Goal: Find specific page/section: Find specific page/section

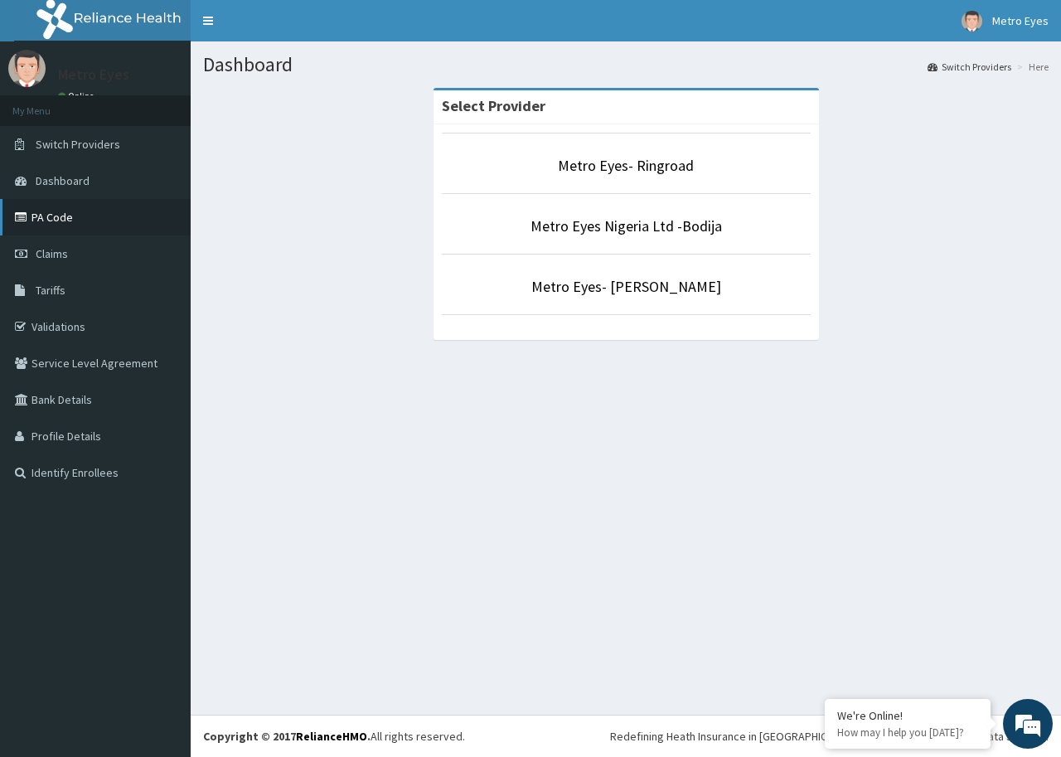
click at [120, 223] on link "PA Code" at bounding box center [95, 217] width 191 height 36
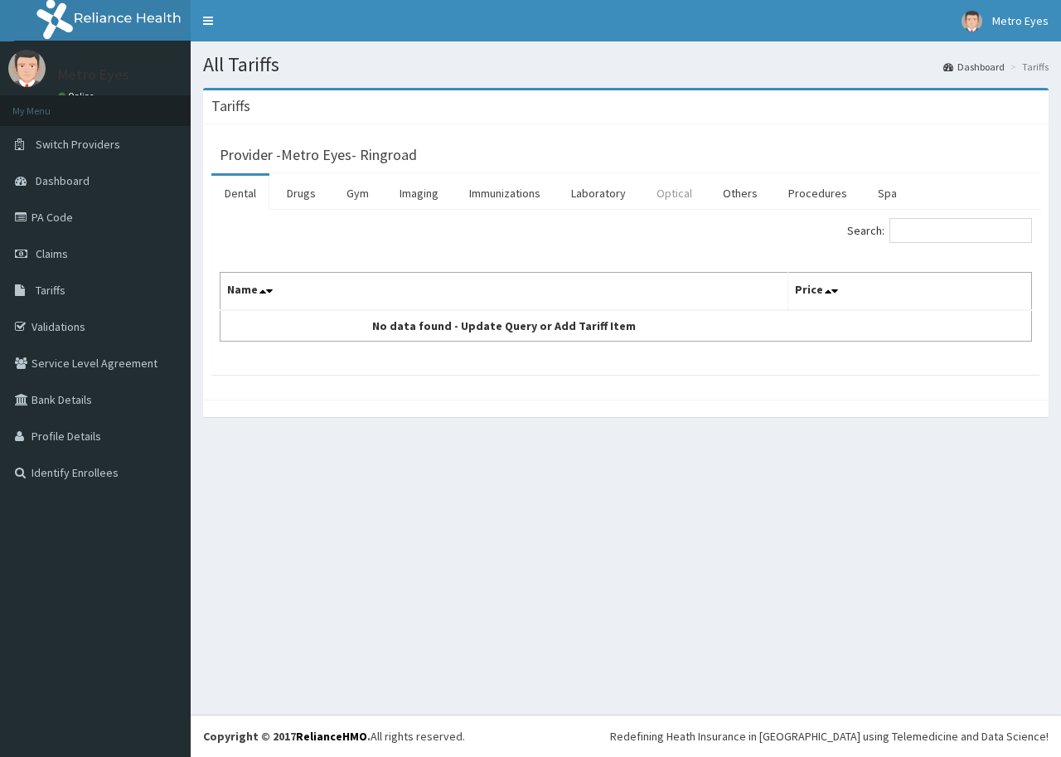
click at [667, 192] on link "Optical" at bounding box center [674, 193] width 62 height 35
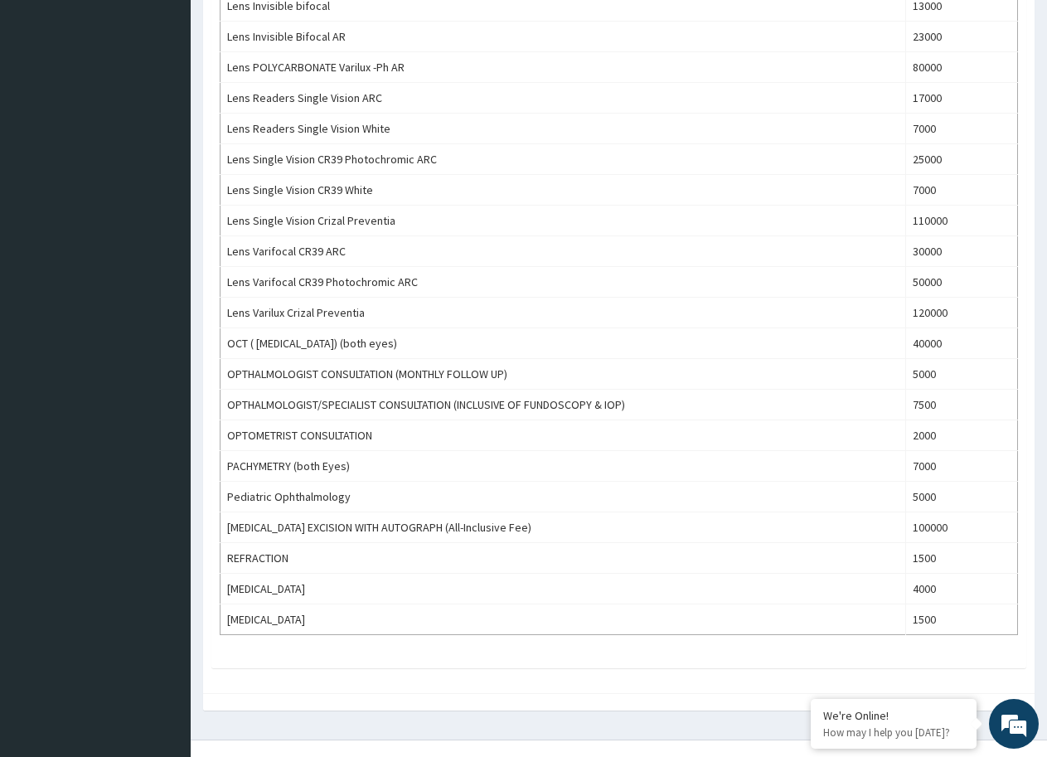
scroll to position [744, 0]
